Goal: Task Accomplishment & Management: Use online tool/utility

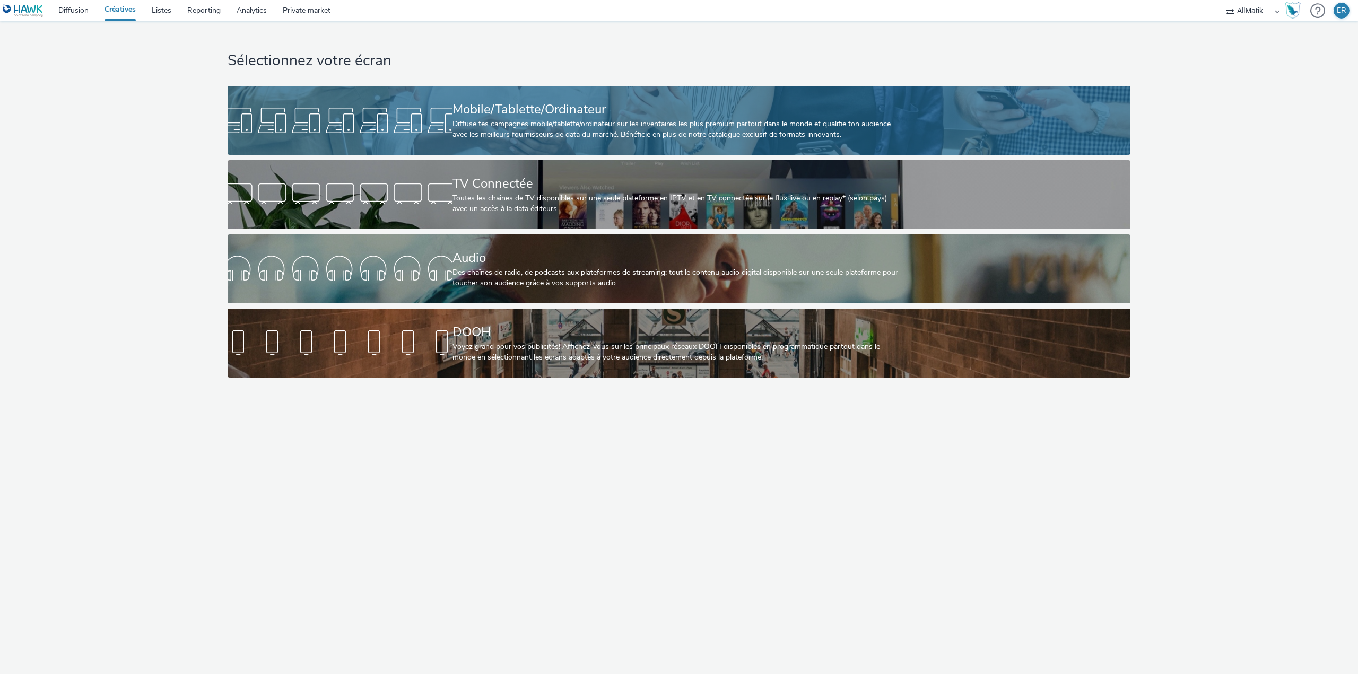
click at [469, 107] on div "Mobile/Tablette/Ordinateur" at bounding box center [676, 109] width 449 height 19
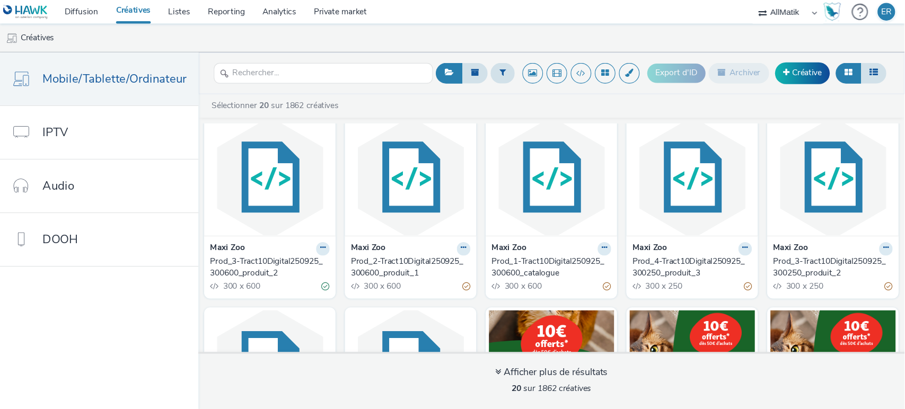
scroll to position [353, 0]
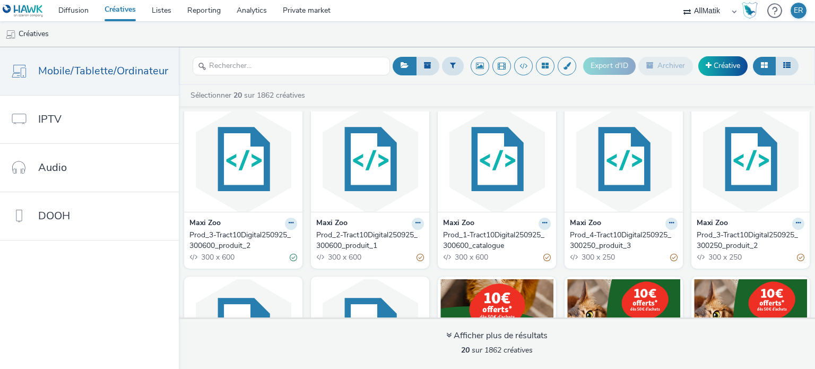
click at [405, 44] on ul "Créatives" at bounding box center [407, 33] width 815 height 25
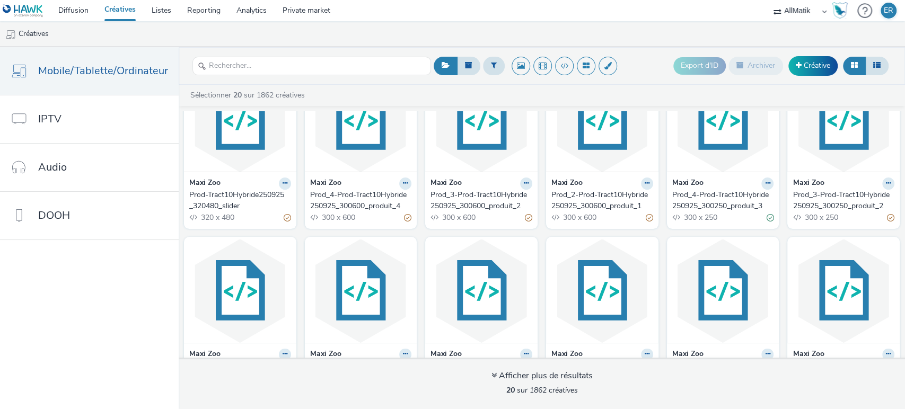
scroll to position [0, 0]
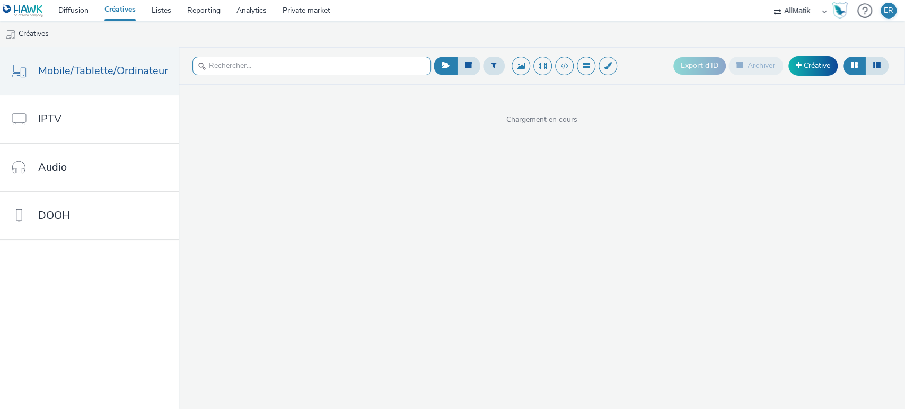
click at [385, 65] on input "text" at bounding box center [312, 66] width 239 height 19
click at [385, 65] on input "hu" at bounding box center [312, 66] width 239 height 19
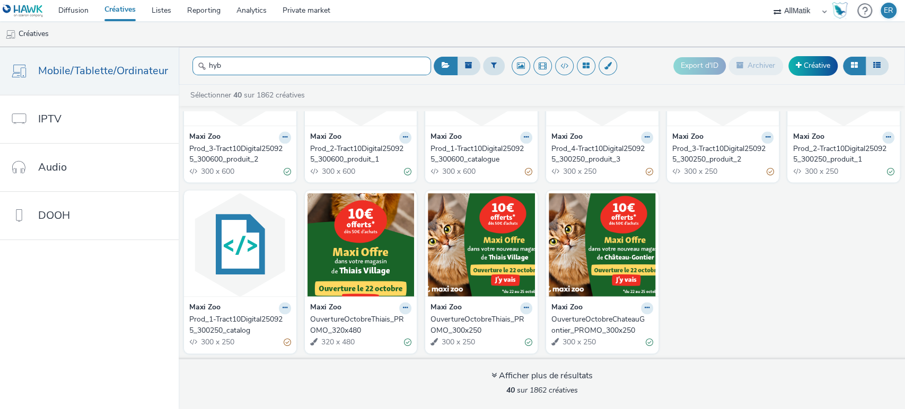
scroll to position [993, 0]
click at [281, 58] on input "hyb" at bounding box center [312, 66] width 239 height 19
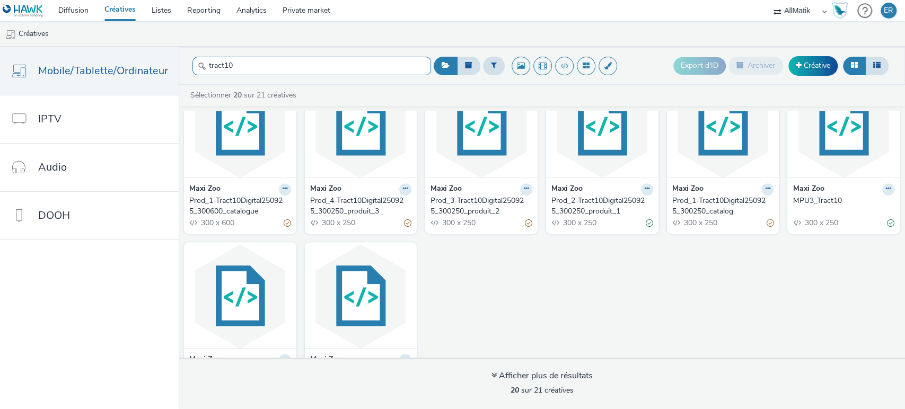
scroll to position [448, 0]
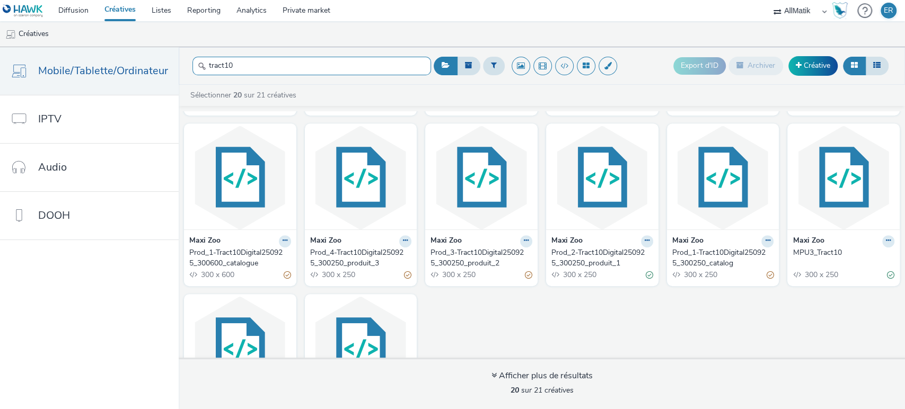
type input "tract10"
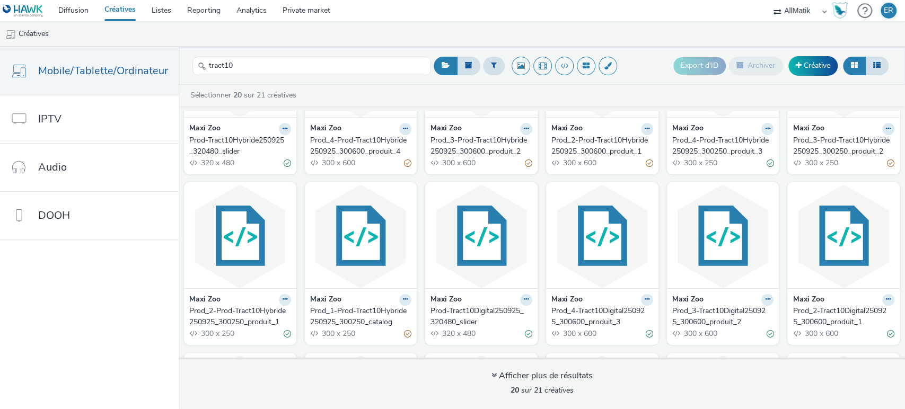
scroll to position [105, 0]
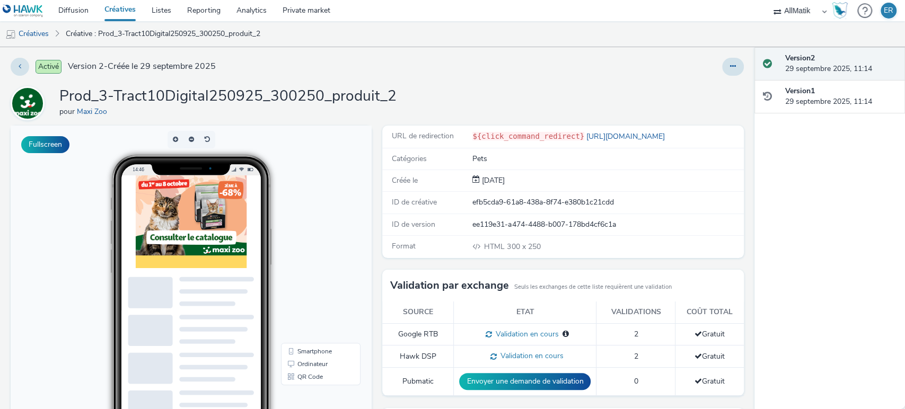
click at [495, 205] on div "efb5cda9-61a8-438a-8f74-e380b1c21cdd" at bounding box center [608, 202] width 270 height 11
drag, startPoint x: 495, startPoint y: 205, endPoint x: 89, endPoint y: 4, distance: 454.0
click at [495, 205] on div "efb5cda9-61a8-438a-8f74-e380b1c21cdd" at bounding box center [608, 202] width 270 height 11
copy div "efb5cda9-61a8-438a-8f74-e380b1c21cdd"
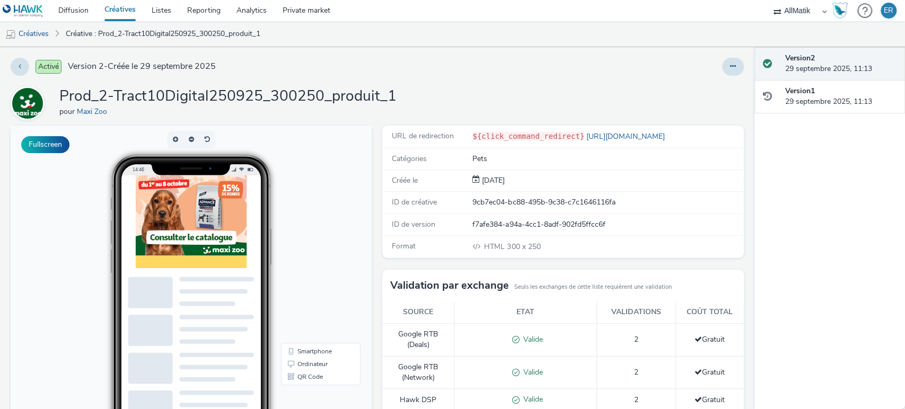
click at [558, 207] on div "ID de créative 9cb7ec04-bc88-495b-9c38-c7c1646116fa" at bounding box center [562, 203] width 361 height 22
copy div "9cb7ec04-bc88-495b-9c38-c7c1646116fa"
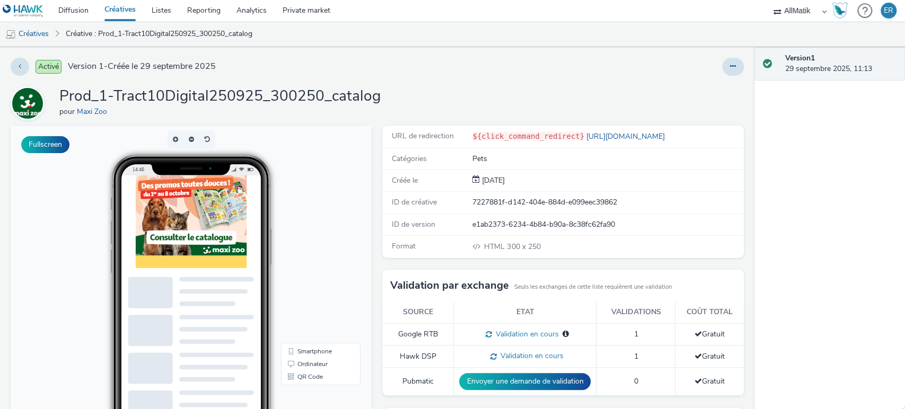
click at [489, 204] on div "7227881f-d142-404e-884d-e099eec39862" at bounding box center [608, 202] width 270 height 11
copy div "7227881f-d142-404e-884d-e099eec39862"
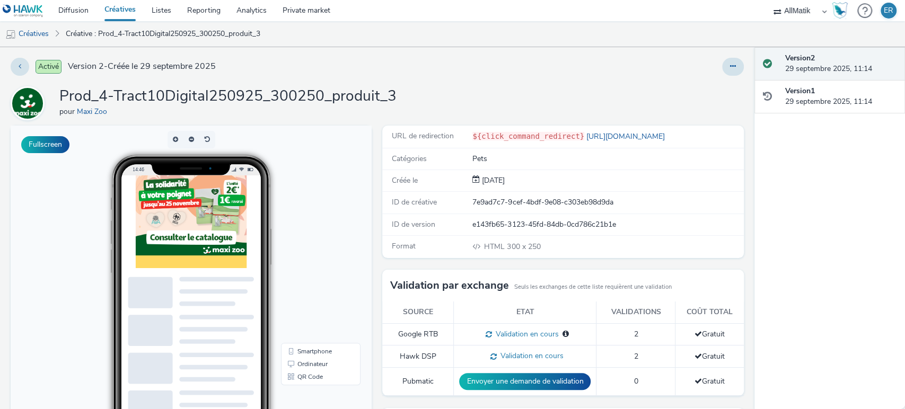
click at [473, 203] on div "7e9ad7c7-9cef-4bdf-9e08-c303eb98d9da" at bounding box center [608, 202] width 270 height 11
copy div "7e9ad7c7-9cef-4bdf-9e08-c303eb98d9da"
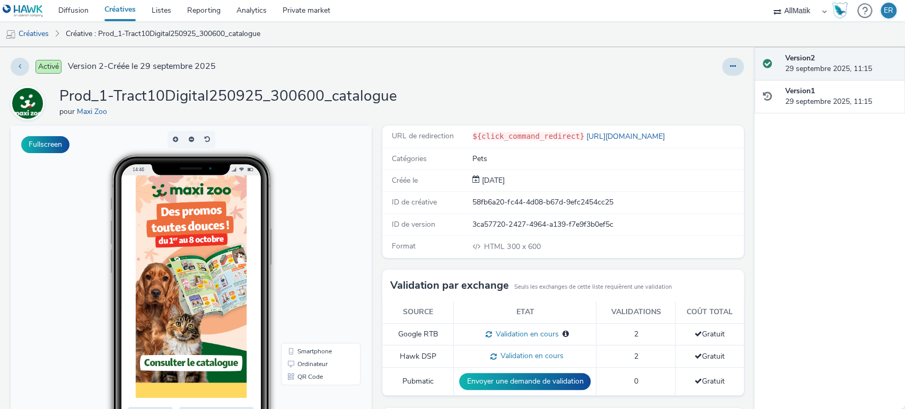
click at [494, 197] on div "58fb6a20-fc44-4d08-b67d-9efc2454cc25" at bounding box center [608, 202] width 270 height 11
copy div "58fb6a20-fc44-4d08-b67d-9efc2454cc25"
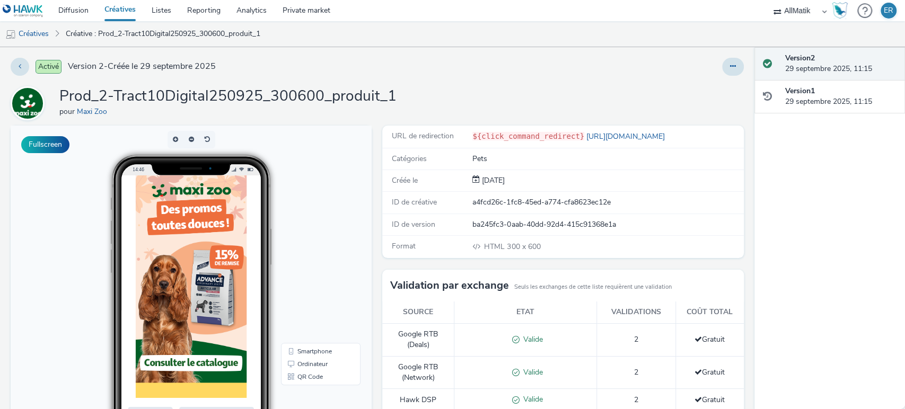
click at [492, 208] on div "ID de créative a4fcd26c-1fc8-45ed-a774-cfa8623ec12e" at bounding box center [562, 203] width 361 height 22
copy div "a4fcd26c-1fc8-45ed-a774-cfa8623ec12e"
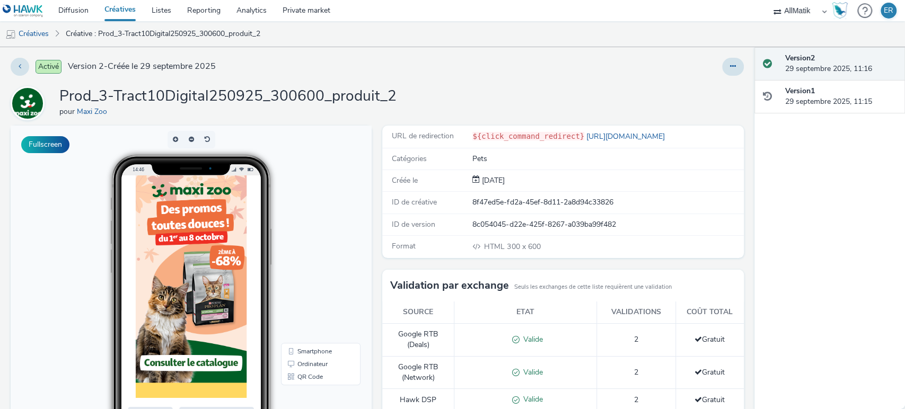
click at [510, 199] on div "8f47ed5e-fd2a-45ef-8d11-2a8d94c33826" at bounding box center [608, 202] width 270 height 11
copy div "8f47ed5e-fd2a-45ef-8d11-2a8d94c33826"
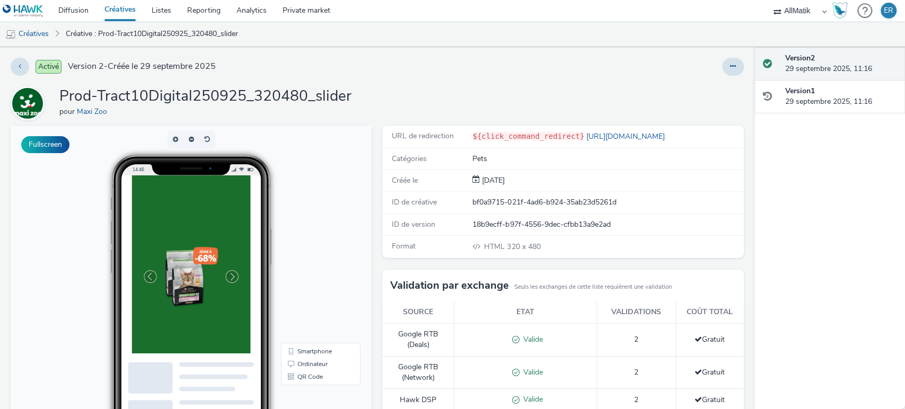
click at [520, 204] on div "bf0a9715-021f-4ad6-b924-35ab23d5261d" at bounding box center [608, 202] width 270 height 11
drag, startPoint x: 520, startPoint y: 205, endPoint x: 68, endPoint y: 14, distance: 489.9
click at [520, 204] on div "bf0a9715-021f-4ad6-b924-35ab23d5261d" at bounding box center [608, 202] width 270 height 11
copy div "bf0a9715-021f-4ad6-b924-35ab23d5261d"
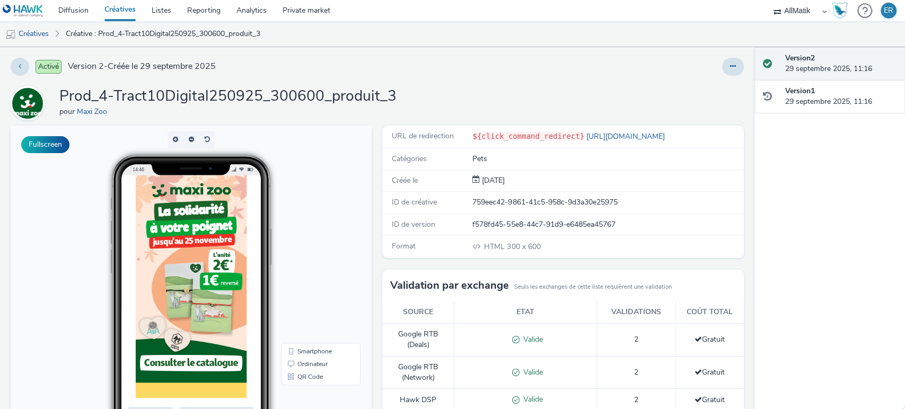
click at [484, 201] on div "759eec42-9861-41c5-958c-9d3a30e25975" at bounding box center [608, 202] width 270 height 11
copy div "759eec42-9861-41c5-958c-9d3a30e25975"
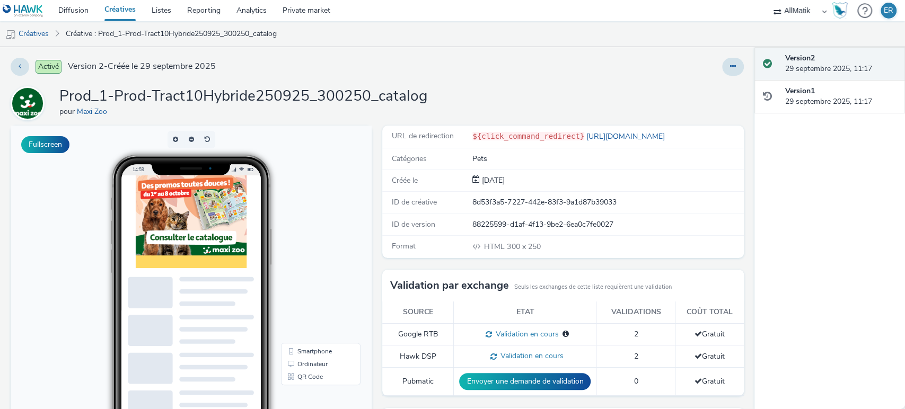
click at [489, 190] on div "Créée le [DATE]" at bounding box center [562, 181] width 361 height 22
click at [493, 200] on div "8d53f3a5-7227-442e-83f3-9a1d87b39033" at bounding box center [608, 202] width 270 height 11
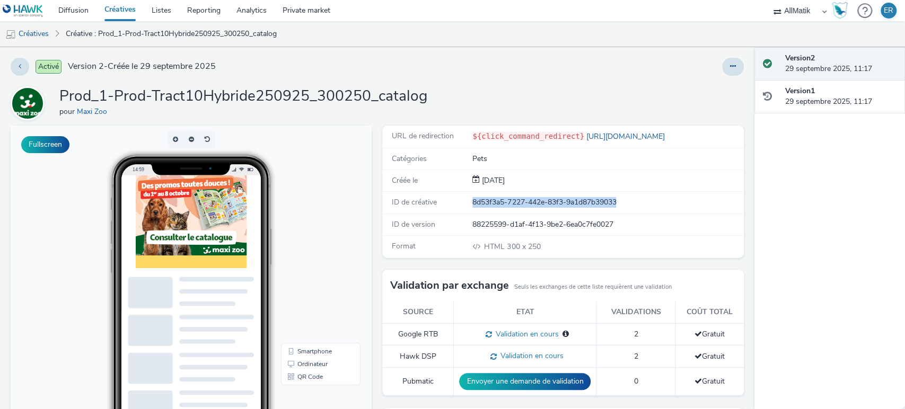
click at [493, 200] on div "8d53f3a5-7227-442e-83f3-9a1d87b39033" at bounding box center [608, 202] width 270 height 11
copy div "8d53f3a5-7227-442e-83f3-9a1d87b39033"
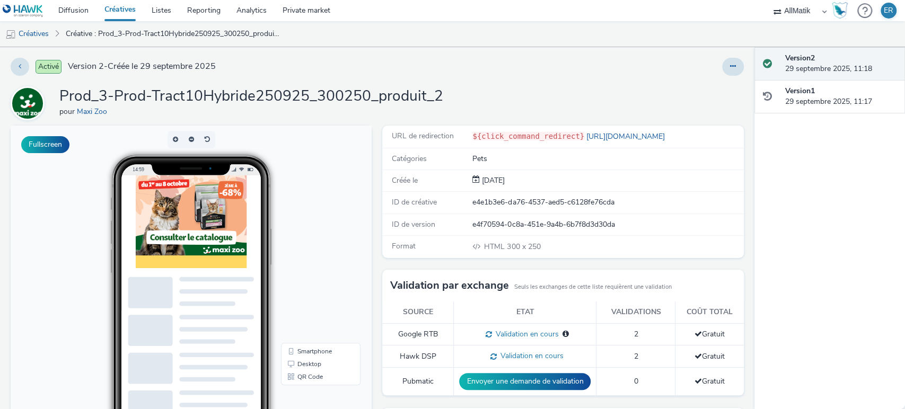
click at [511, 204] on div "e4e1b3e6-da76-4537-aed5-c6128fe76cda" at bounding box center [608, 202] width 270 height 11
copy div "e4e1b3e6-da76-4537-aed5-c6128fe76cda"
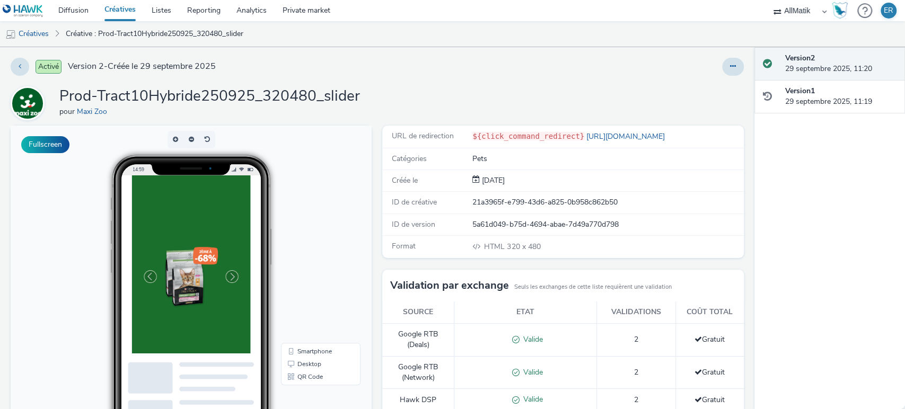
click at [490, 203] on div "21a3965f-e799-43d6-a825-0b958c862b50" at bounding box center [608, 202] width 270 height 11
copy div "21a3965f-e799-43d6-a825-0b958c862b50"
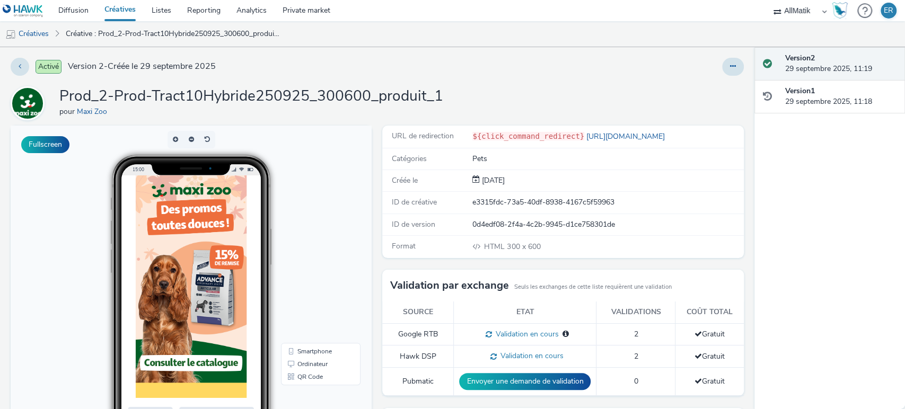
click at [502, 197] on div "e3315fdc-73a5-40df-8938-4167c5f59963" at bounding box center [608, 202] width 270 height 11
copy div "e3315fdc-73a5-40df-8938-4167c5f59963"
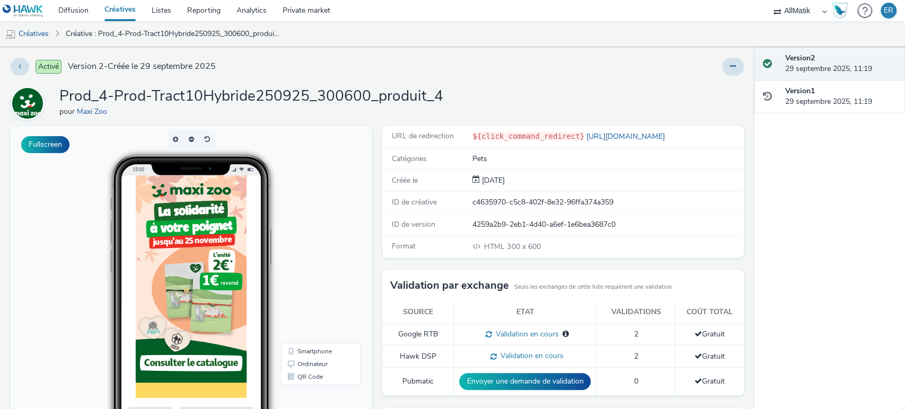
click at [494, 201] on div "c4635970-c5c8-402f-8e32-96ffa374a359" at bounding box center [608, 202] width 270 height 11
copy div "c4635970-c5c8-402f-8e32-96ffa374a359"
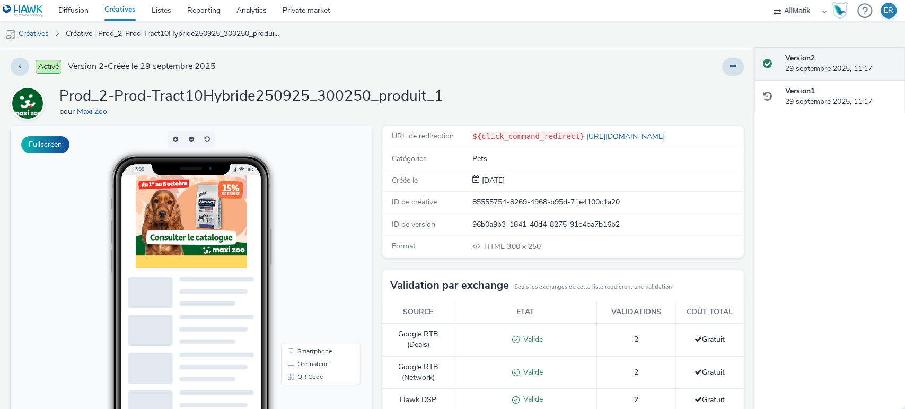
click at [538, 199] on div "85555754-8269-4968-b95d-71e4100c1a20" at bounding box center [608, 202] width 270 height 11
copy div "85555754-8269-4968-b95d-71e4100c1a20"
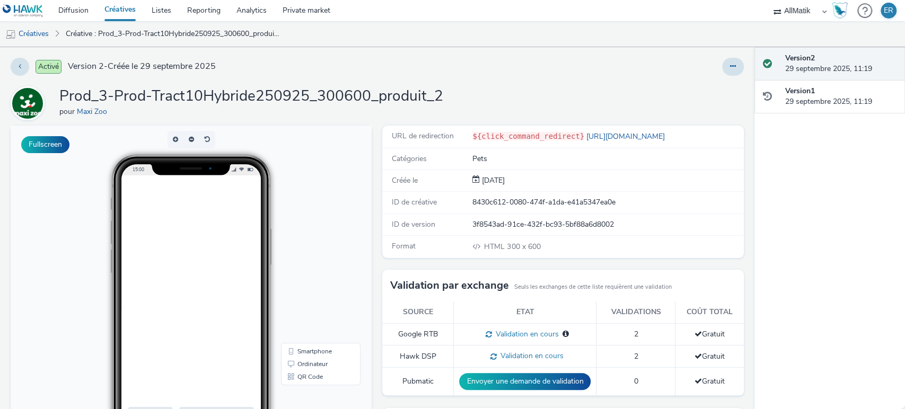
click at [496, 207] on div "8430c612-0080-474f-a1da-e41a5347ea0e" at bounding box center [608, 202] width 270 height 11
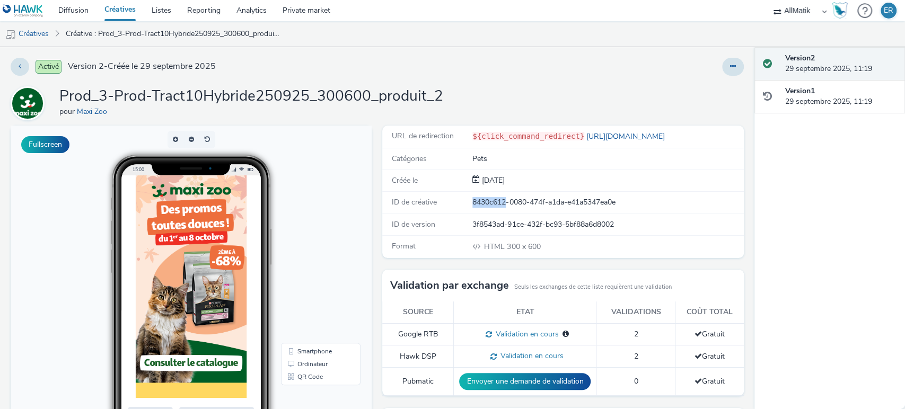
click at [496, 207] on div "8430c612-0080-474f-a1da-e41a5347ea0e" at bounding box center [608, 202] width 270 height 11
copy div "8430c612-0080-474f-a1da-e41a5347ea0e"
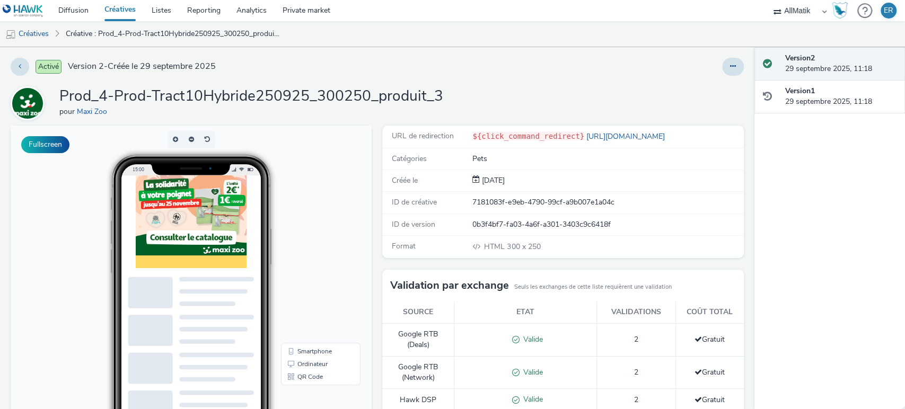
click at [492, 203] on div "7181083f-e9eb-4790-99cf-a9b007e1a04c" at bounding box center [608, 202] width 270 height 11
copy div "7181083f-e9eb-4790-99cf-a9b007e1a04c"
